Goal: Transaction & Acquisition: Purchase product/service

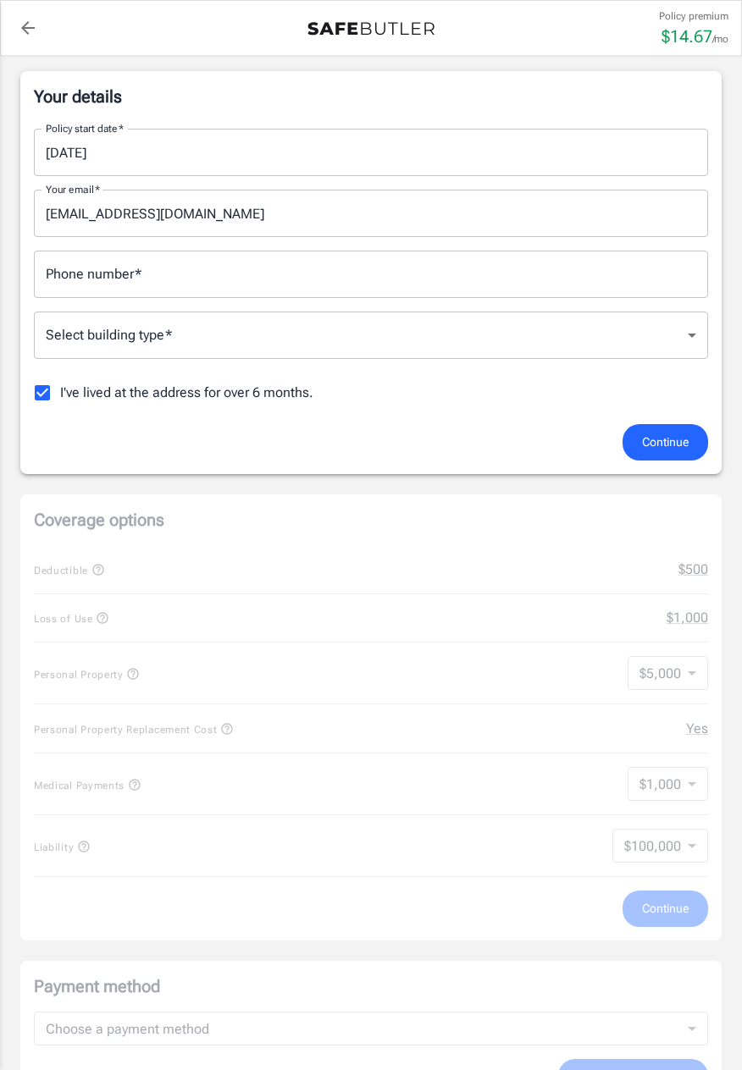
scroll to position [265, 0]
click at [266, 268] on input "Phone number   *" at bounding box center [371, 274] width 674 height 47
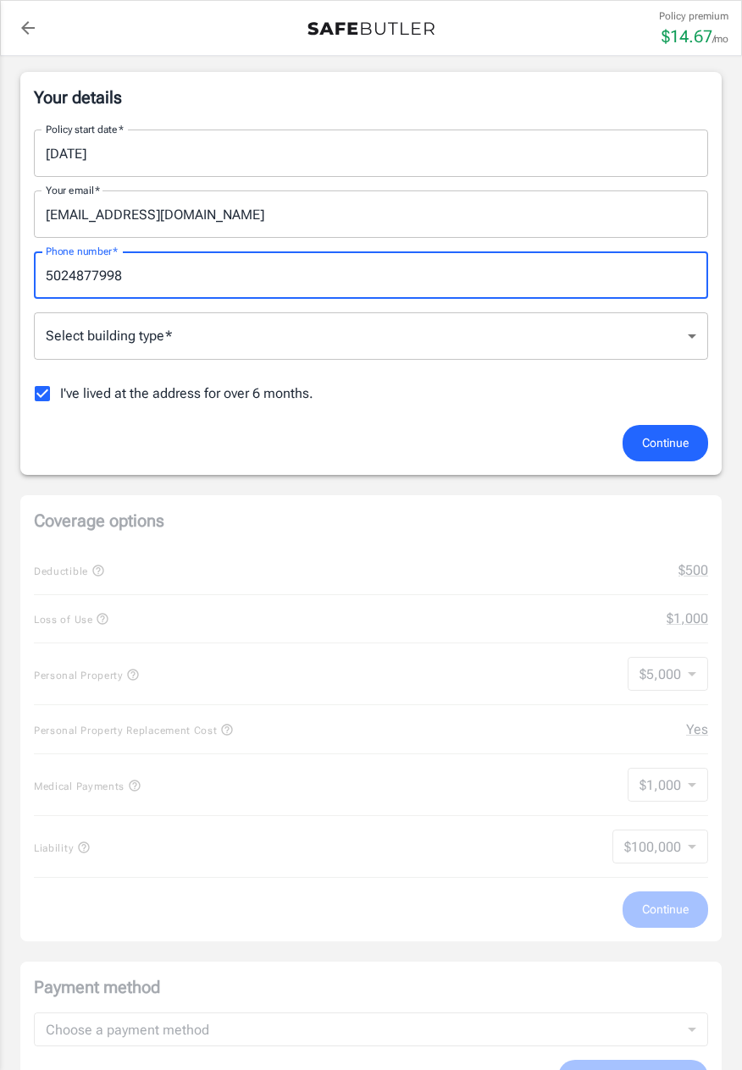
scroll to position [260, 0]
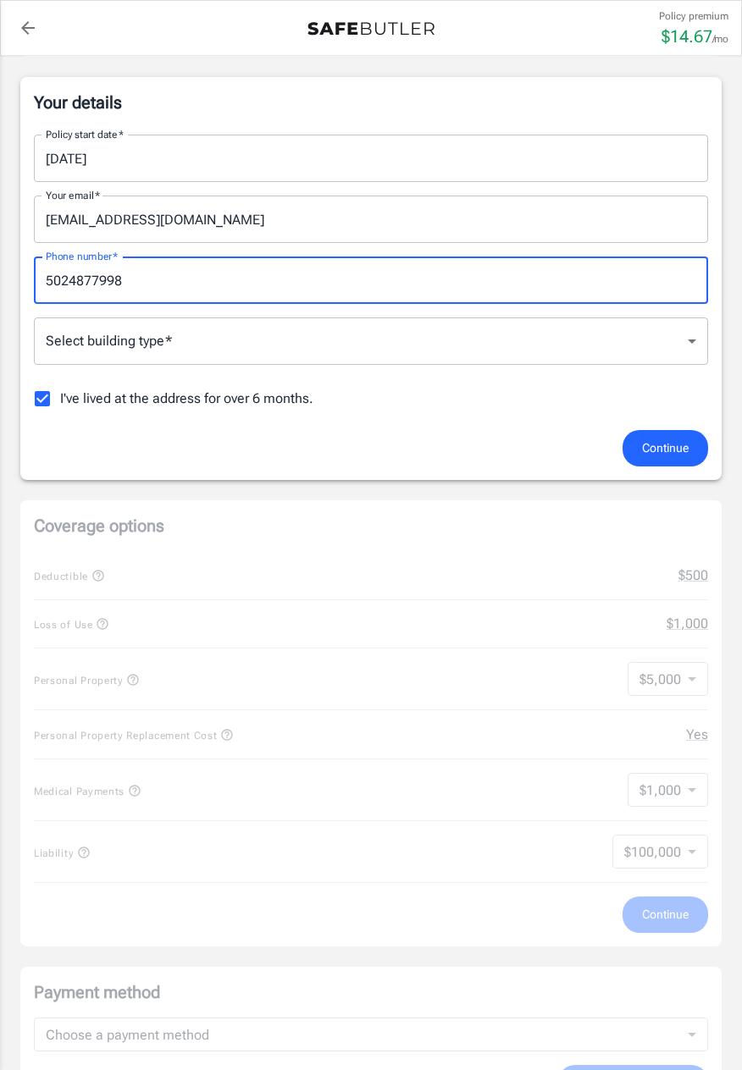
type input "5024877998"
click at [694, 350] on body "Policy premium $ 14.67 /mo Liberty Mutual Renters Insurance 4403 STOLTZ CT LOUI…" at bounding box center [371, 833] width 742 height 2187
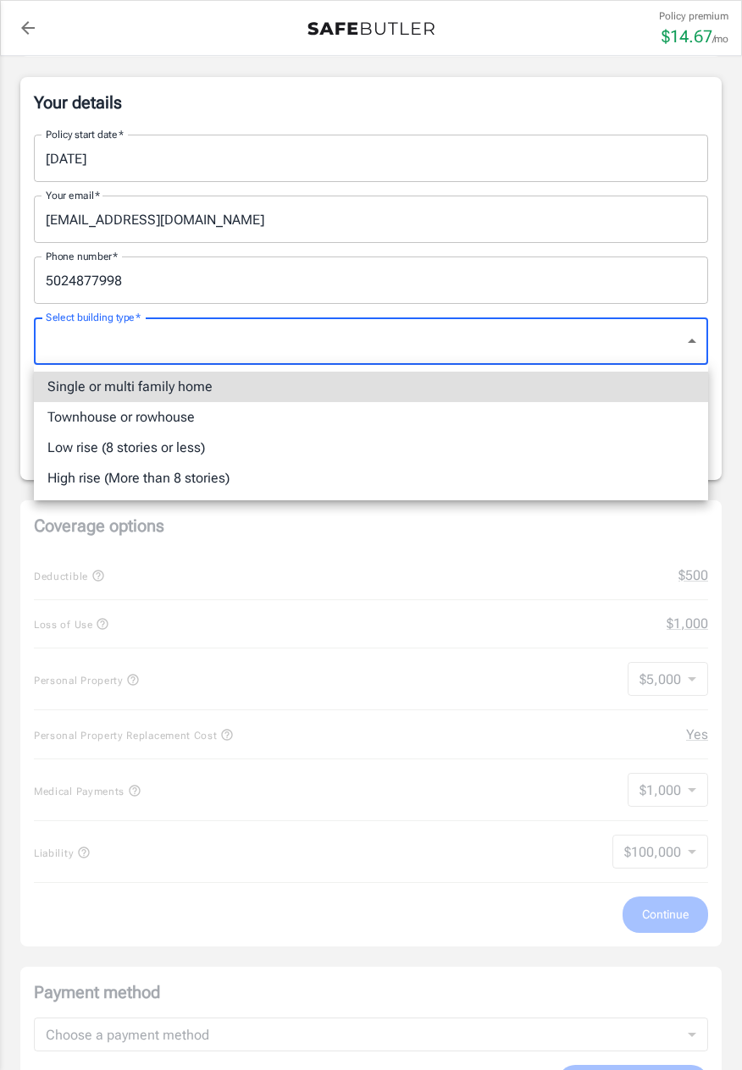
click at [335, 387] on li "Single or multi family home" at bounding box center [371, 387] width 674 height 30
type input "singlefamily"
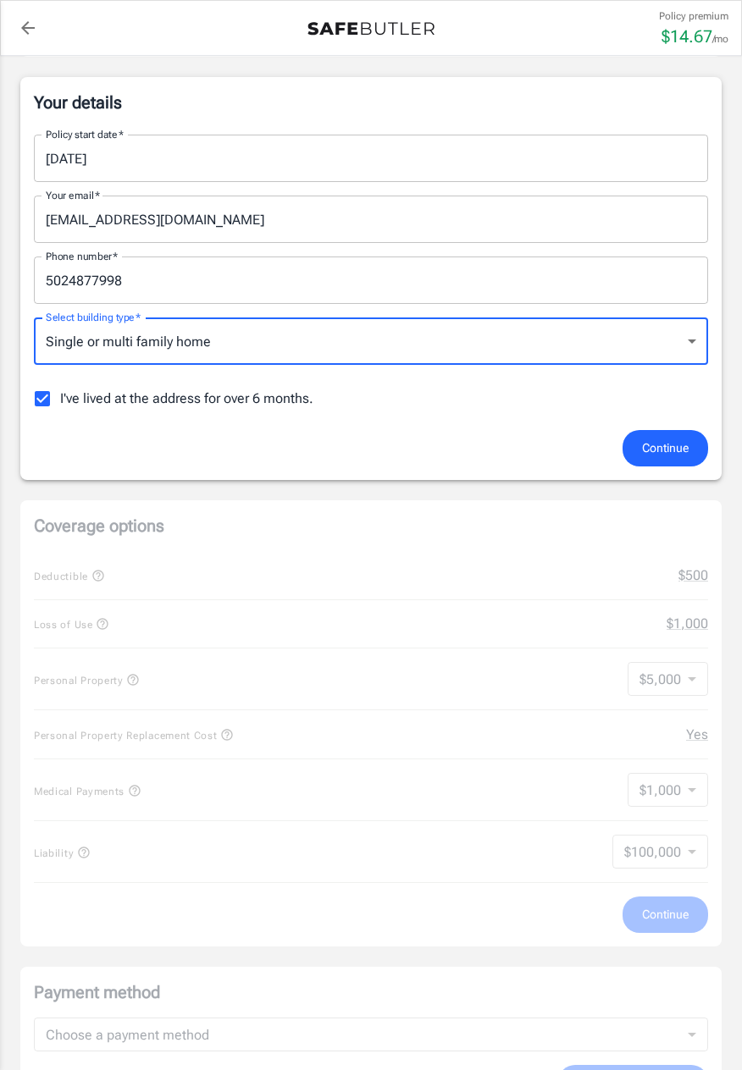
click at [688, 447] on button "Continue" at bounding box center [665, 448] width 86 height 36
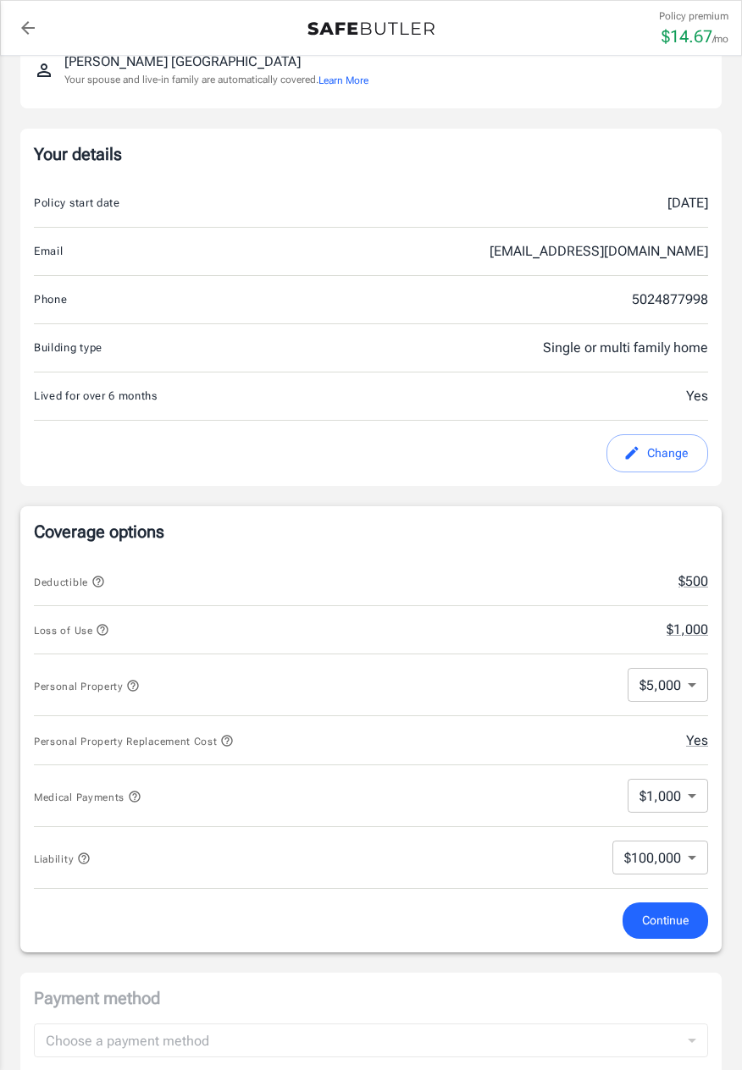
scroll to position [202, 0]
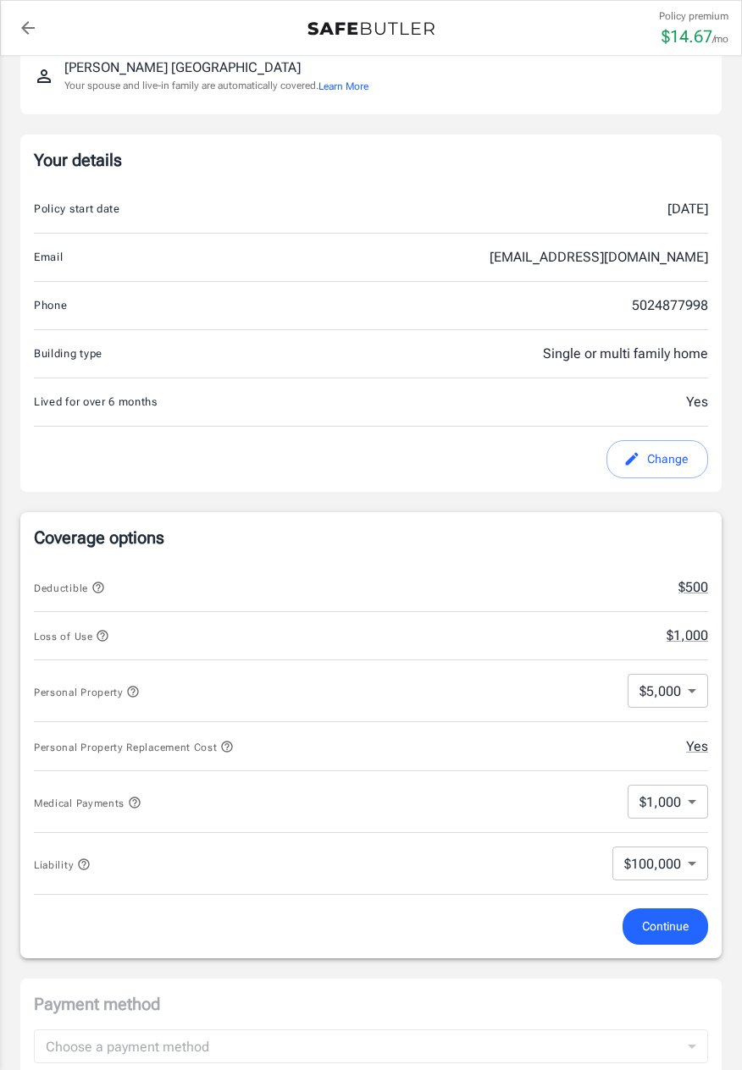
click at [671, 933] on span "Continue" at bounding box center [665, 926] width 47 height 21
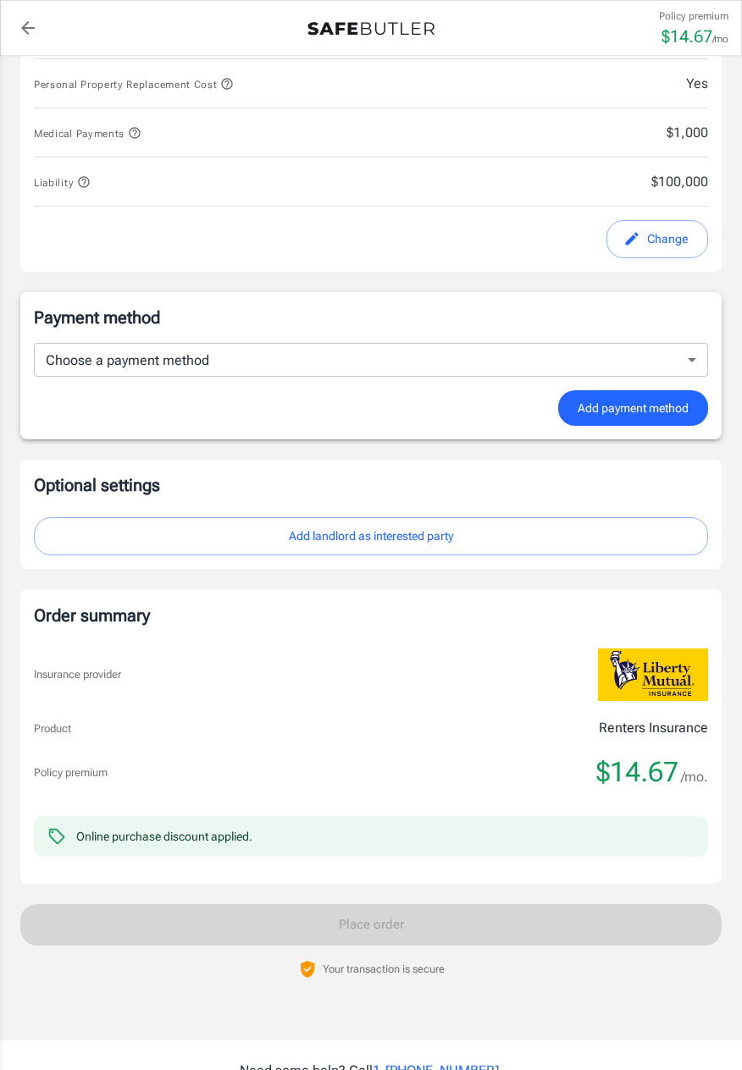
scroll to position [855, 0]
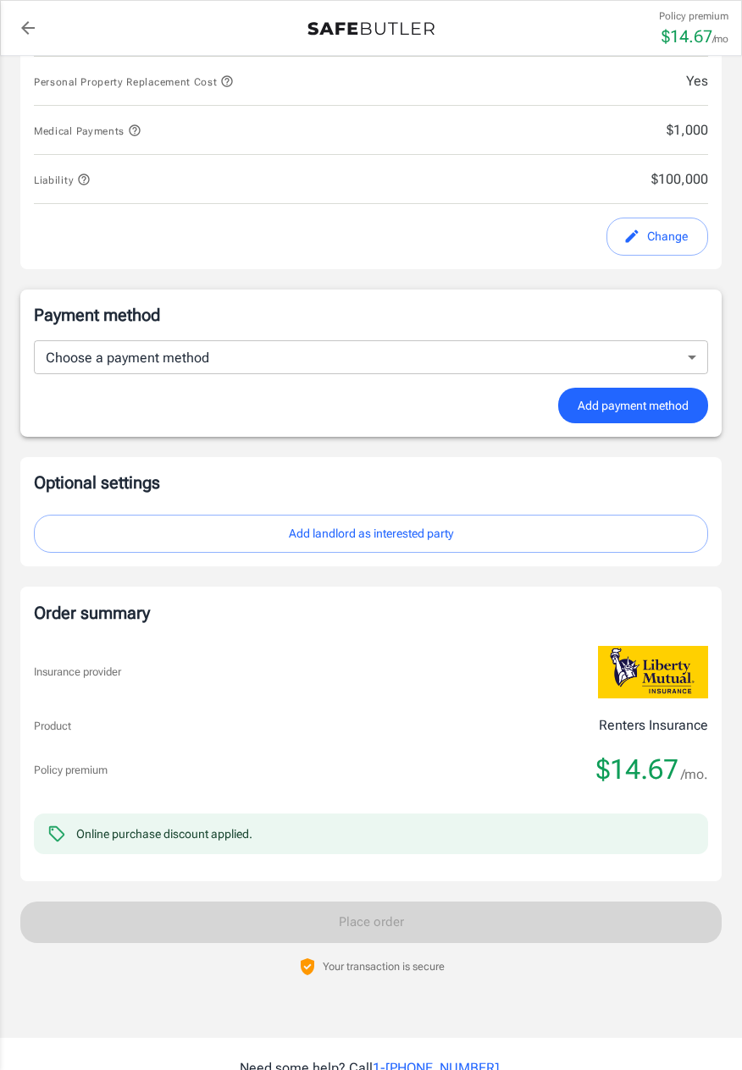
click at [496, 368] on body "Policy premium $ 14.67 /mo Liberty Mutual Renters Insurance 4403 STOLTZ CT LOUI…" at bounding box center [371, 197] width 742 height 2105
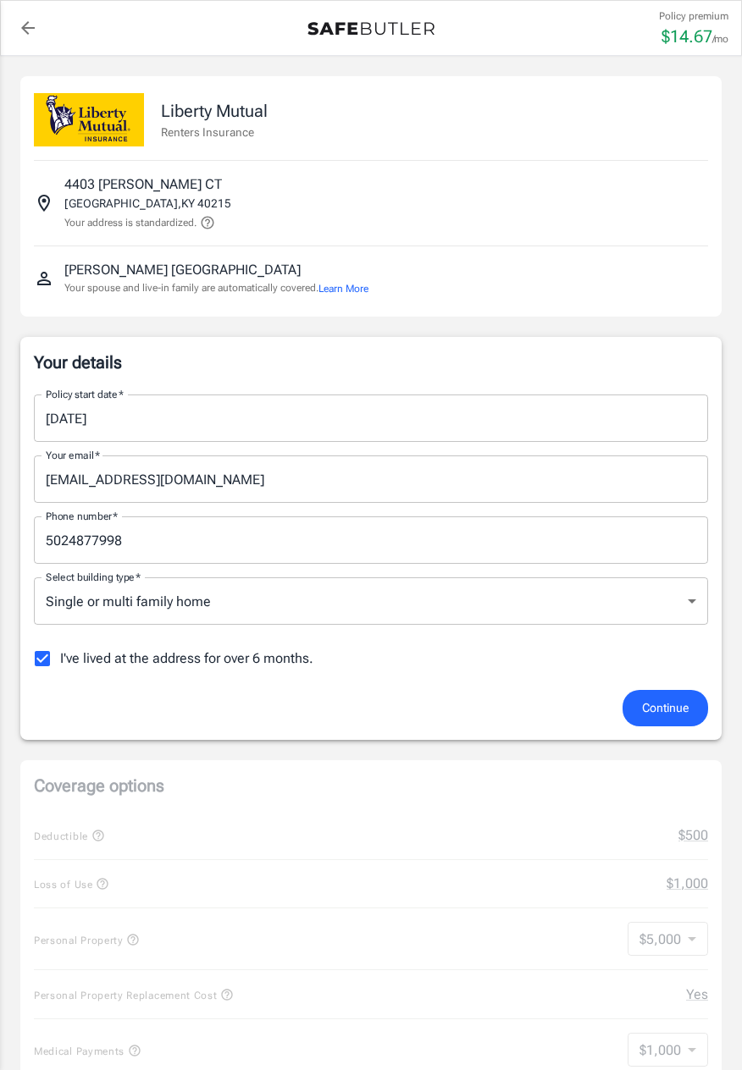
click at [668, 718] on span "Continue" at bounding box center [665, 708] width 47 height 21
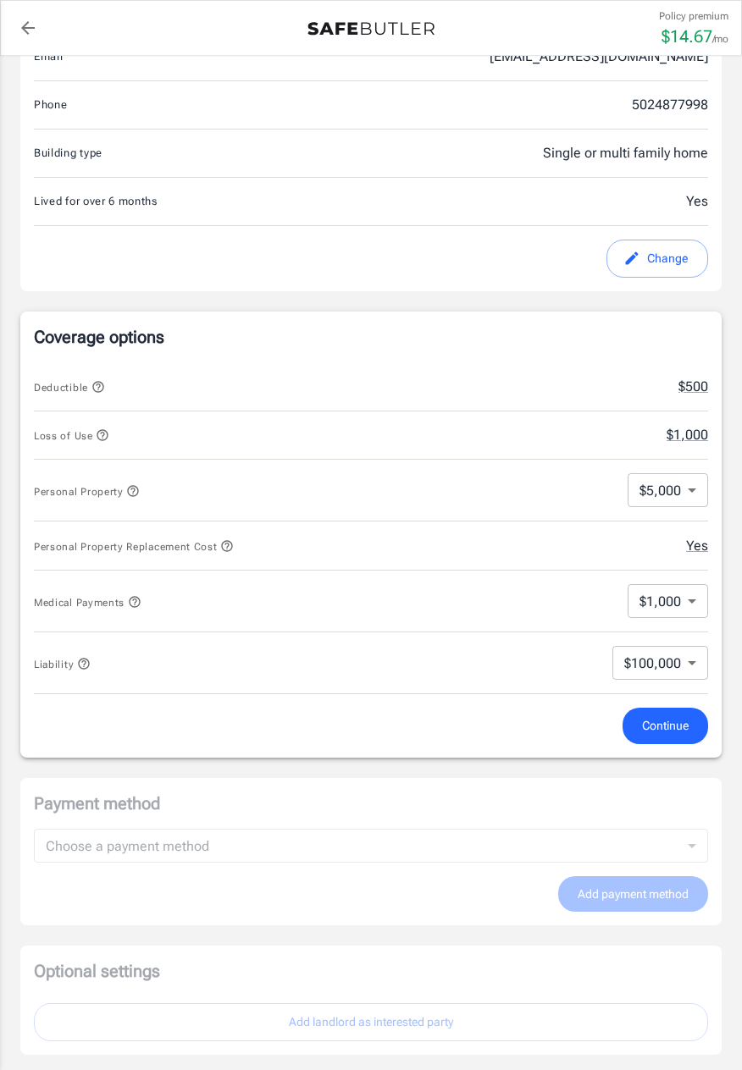
scroll to position [413, 0]
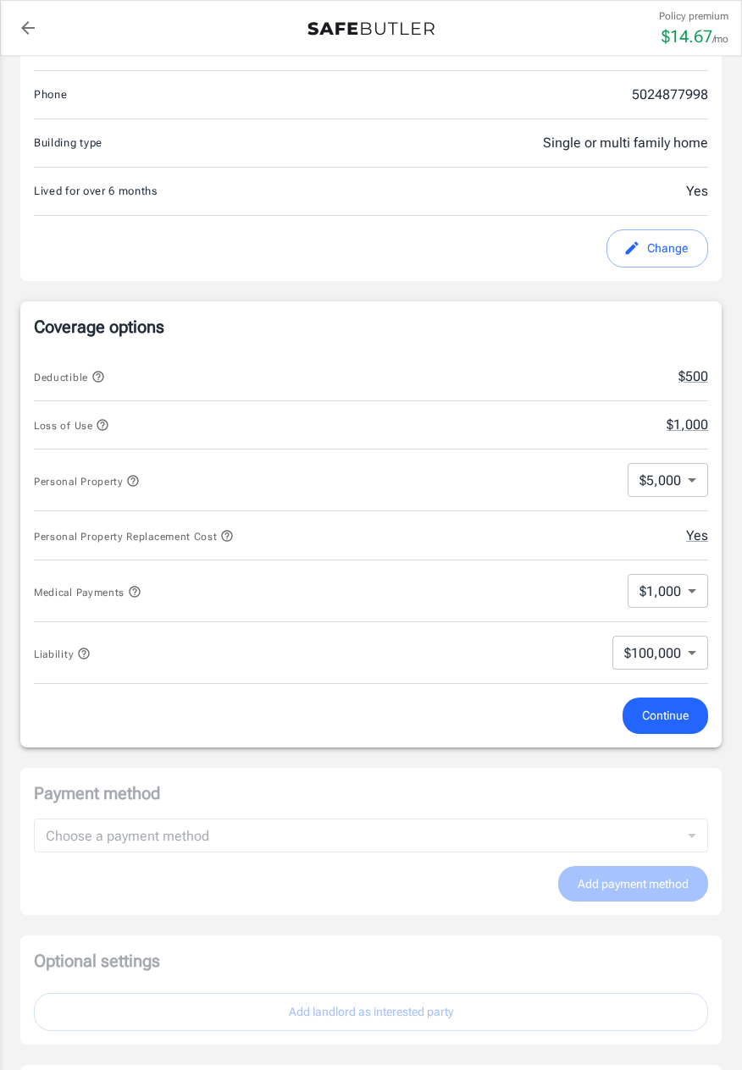
click at [693, 496] on body "Policy premium $ 14.67 /mo Liberty Mutual Renters Insurance [STREET_ADDRESS][PE…" at bounding box center [371, 657] width 742 height 2141
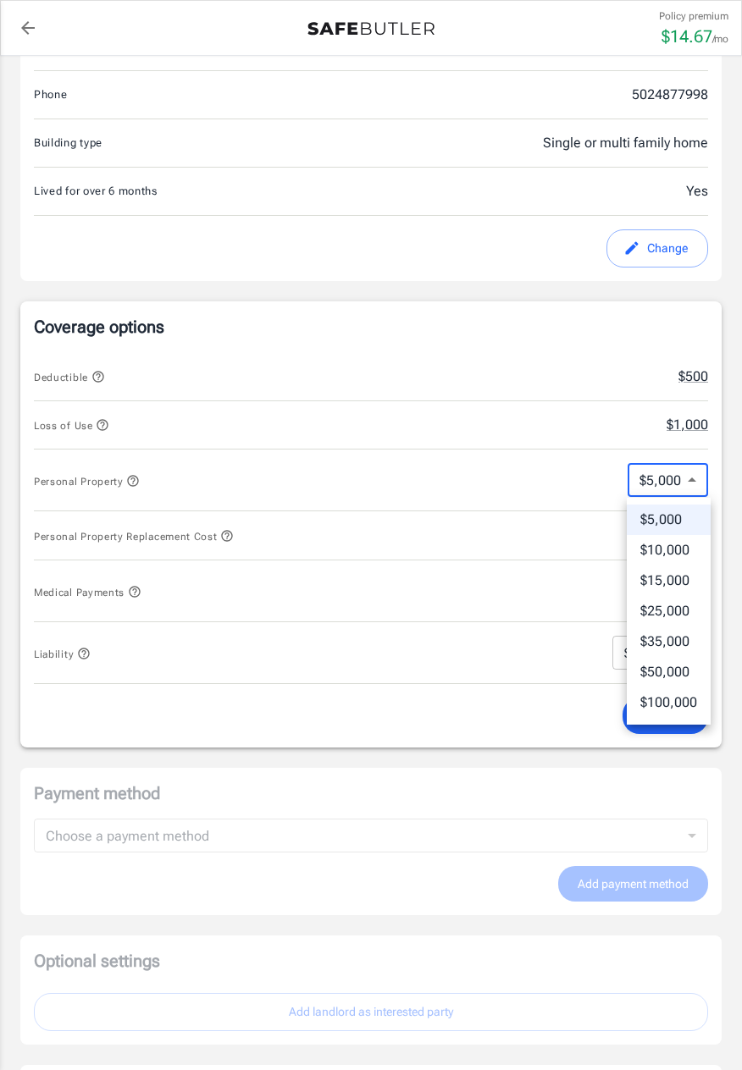
click at [670, 487] on div at bounding box center [371, 535] width 742 height 1070
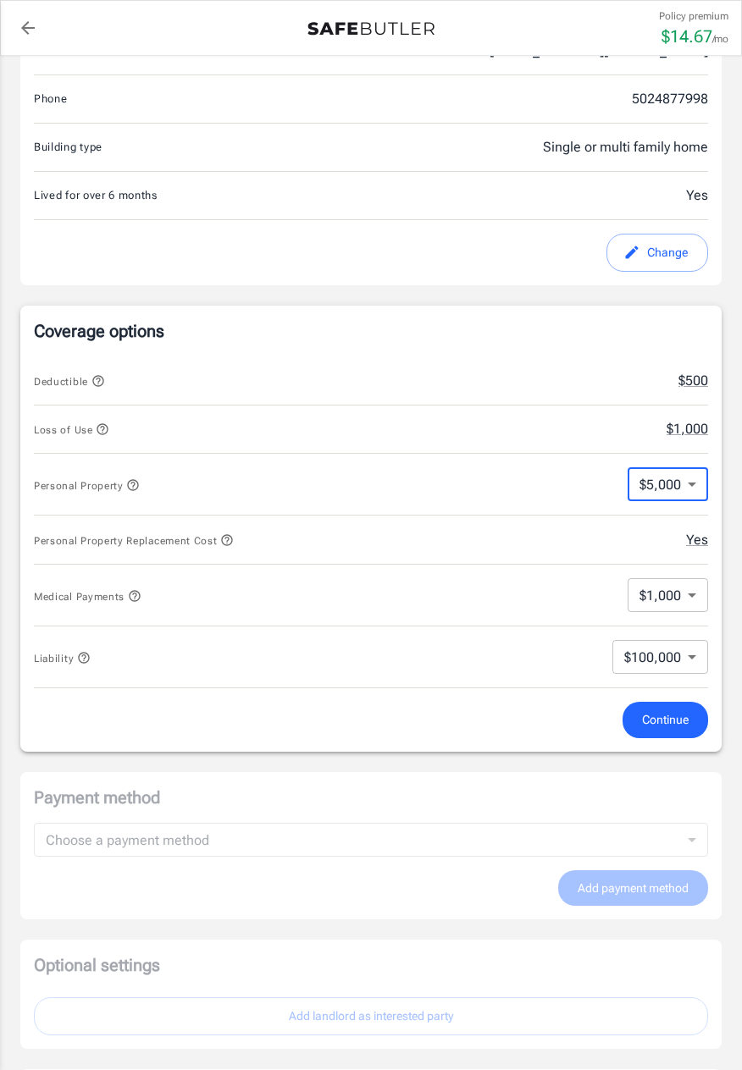
scroll to position [411, 0]
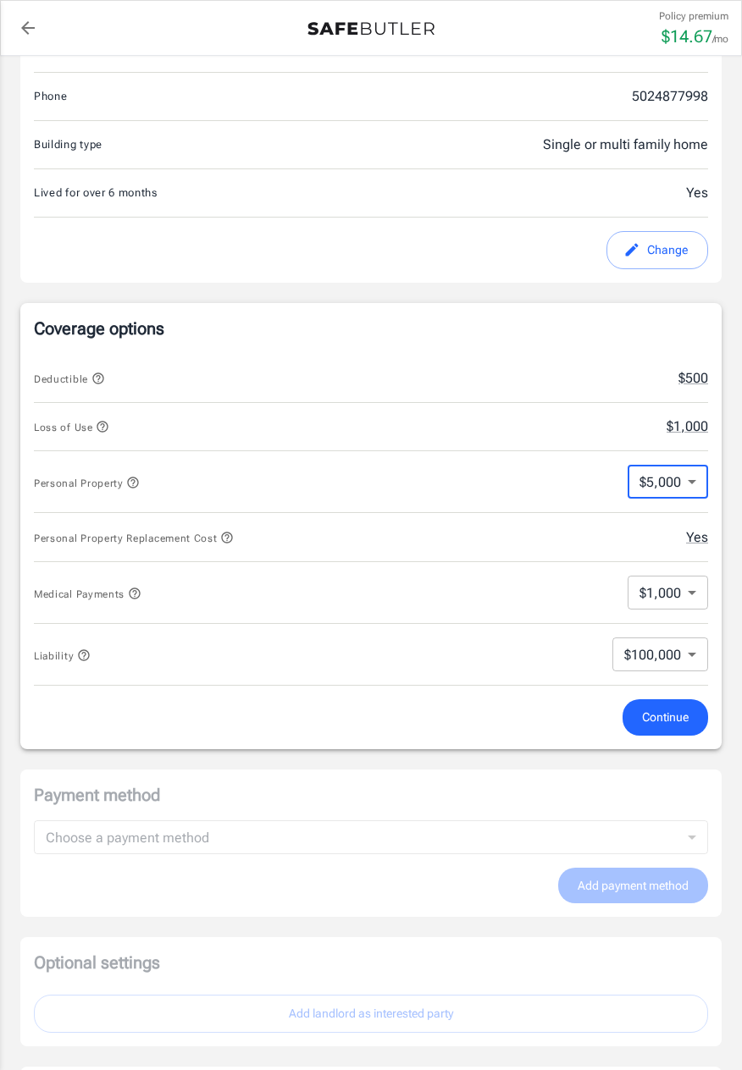
click at [655, 726] on span "Continue" at bounding box center [665, 717] width 47 height 21
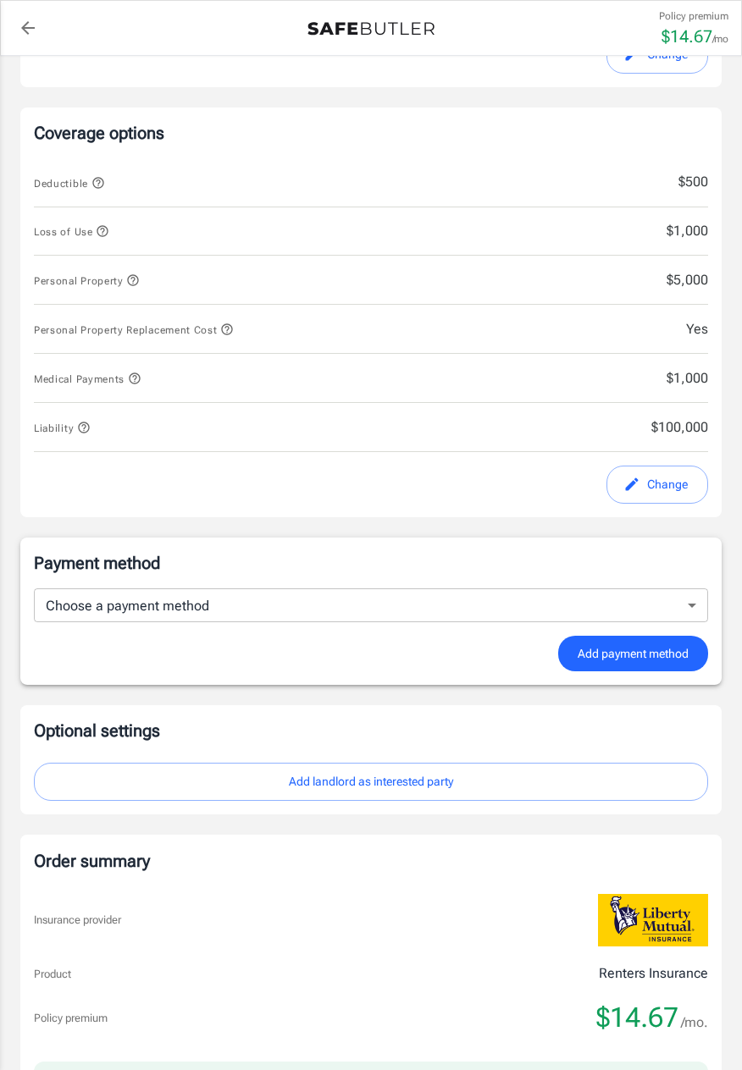
scroll to position [686, 0]
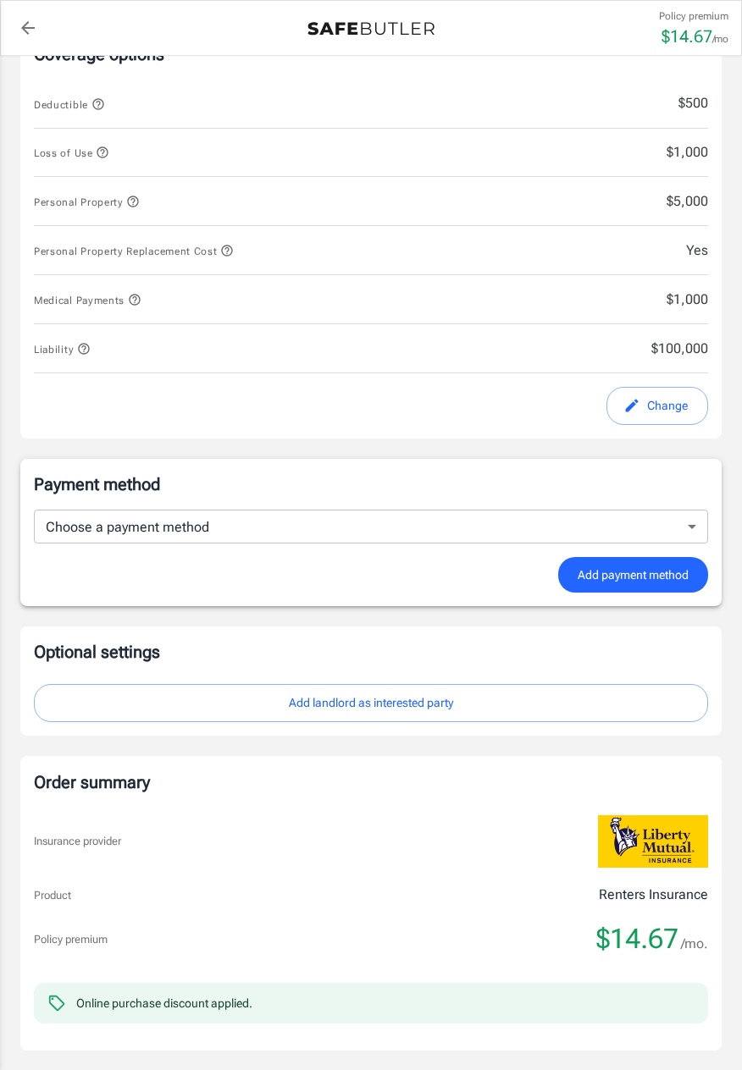
click at [419, 733] on div "Optional settings Add landlord as interested party" at bounding box center [370, 680] width 701 height 109
click at [466, 711] on button "Add landlord as interested party" at bounding box center [371, 703] width 674 height 38
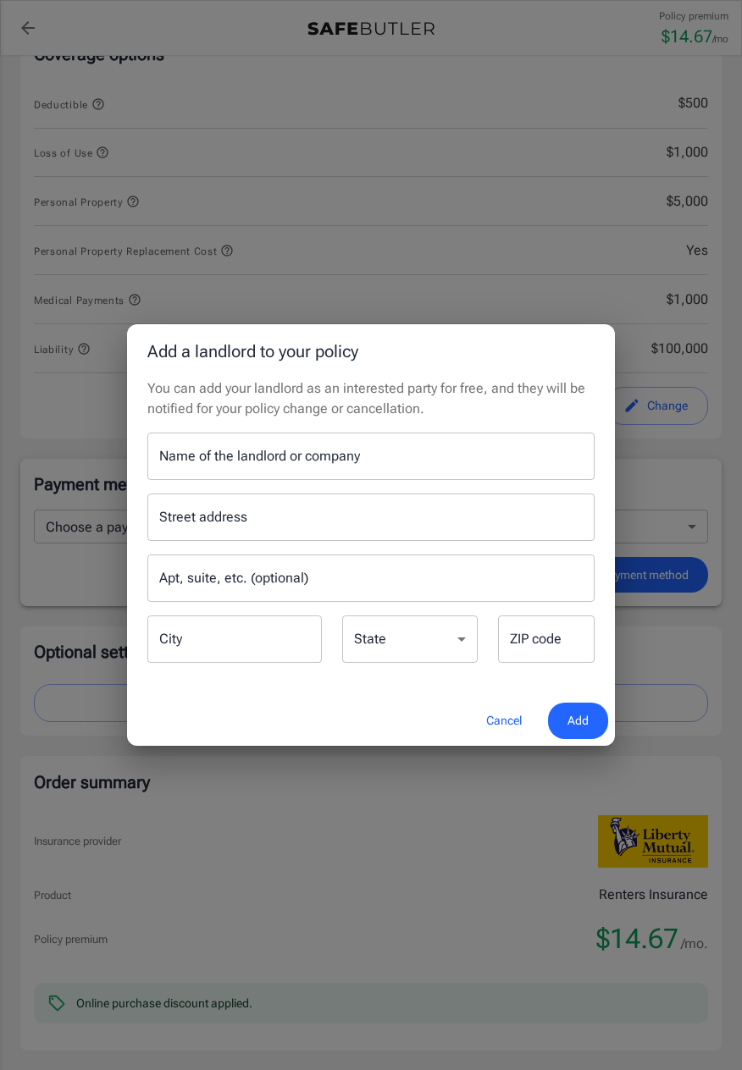
click at [291, 465] on div "Name of the landlord or company Name of the landlord or company" at bounding box center [370, 456] width 447 height 47
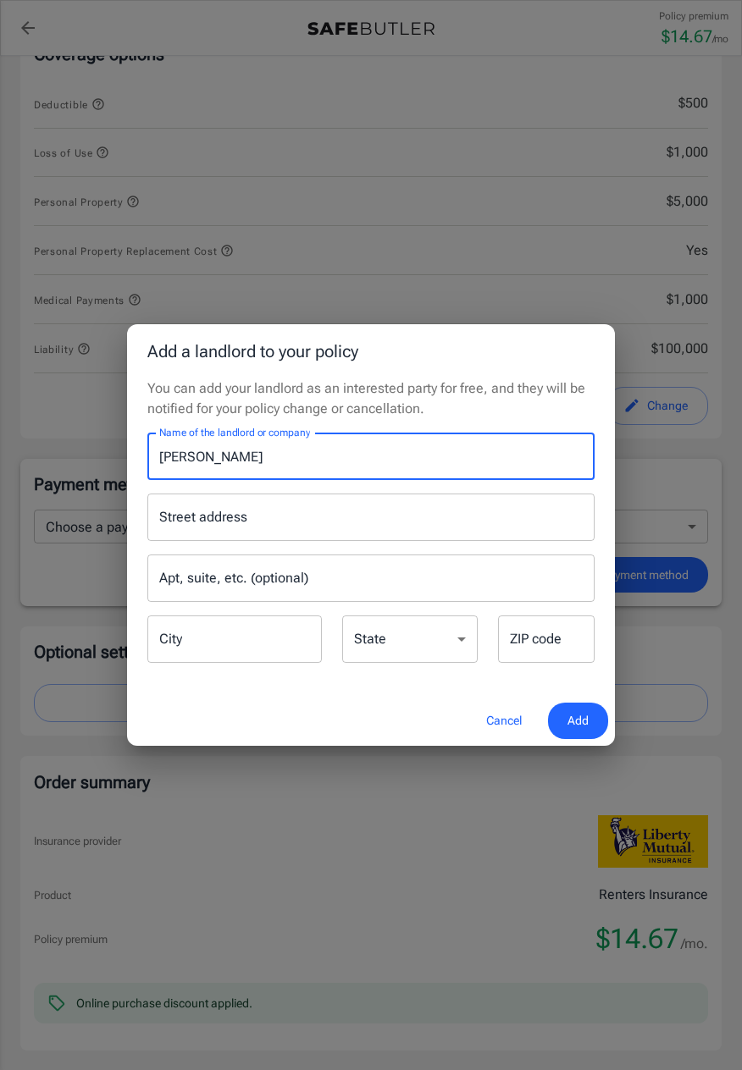
type input "[PERSON_NAME]"
click at [252, 523] on input "Street address" at bounding box center [371, 517] width 432 height 32
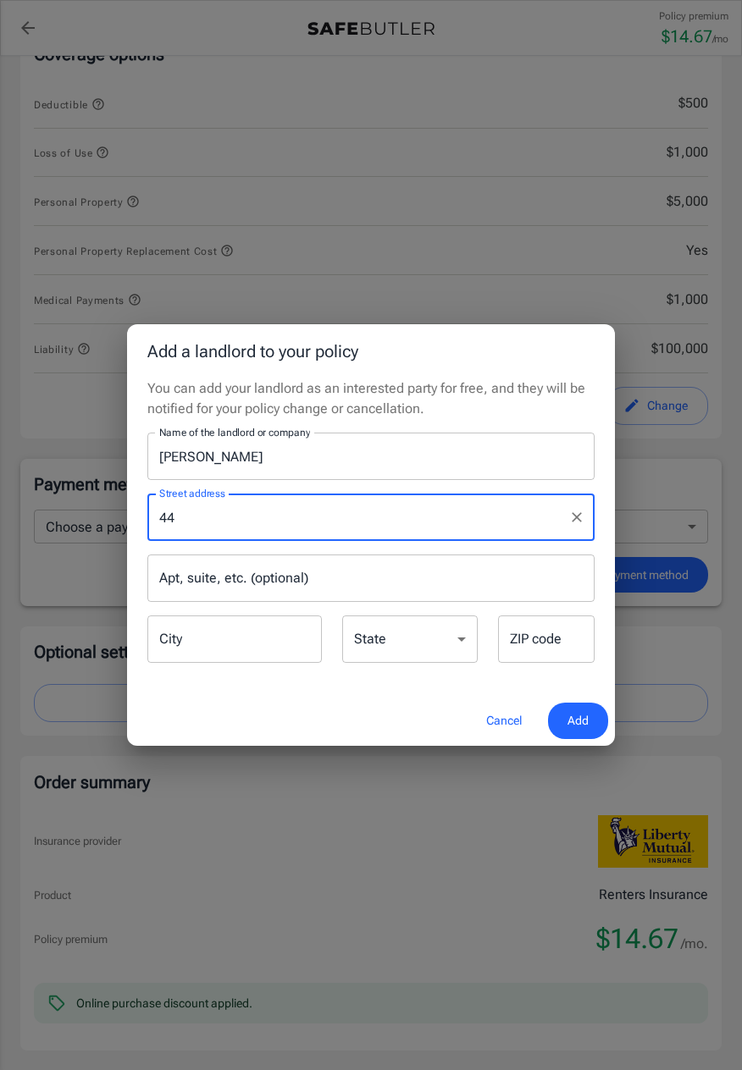
click at [216, 526] on input "44" at bounding box center [358, 517] width 406 height 32
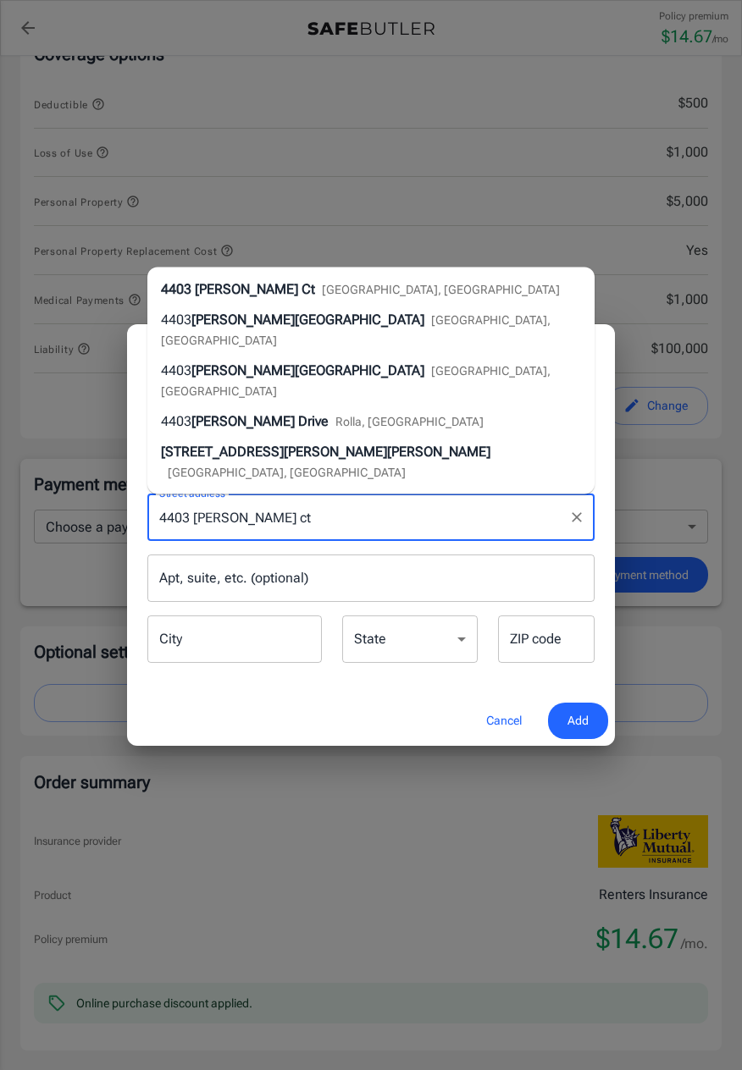
type input "4403 [PERSON_NAME] ct"
